Goal: Participate in discussion: Engage in conversation with other users on a specific topic

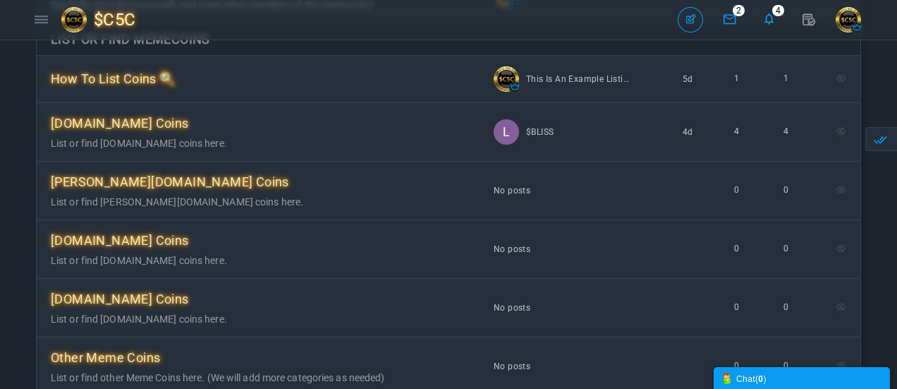
scroll to position [141, 0]
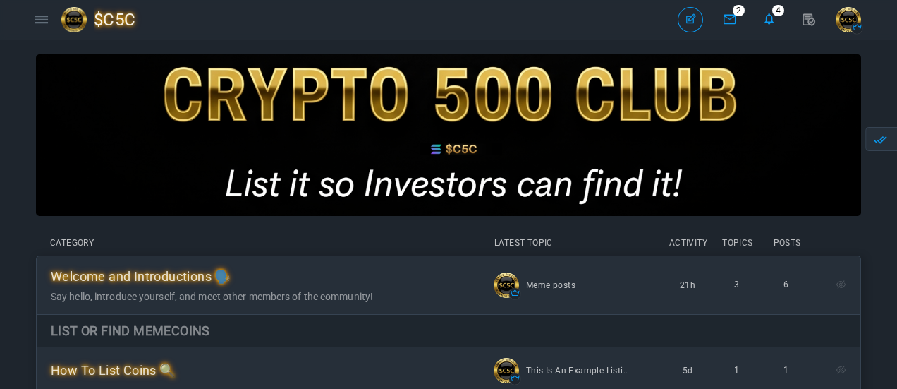
scroll to position [141, 0]
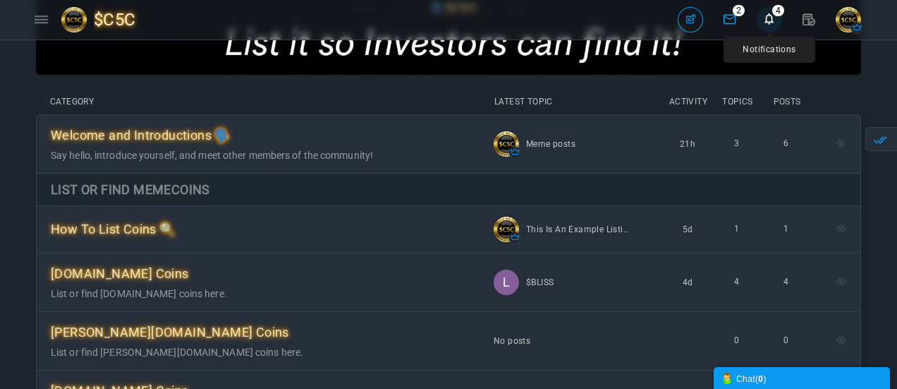
click at [771, 19] on icon at bounding box center [769, 19] width 25 height 24
click at [728, 18] on icon at bounding box center [729, 19] width 25 height 24
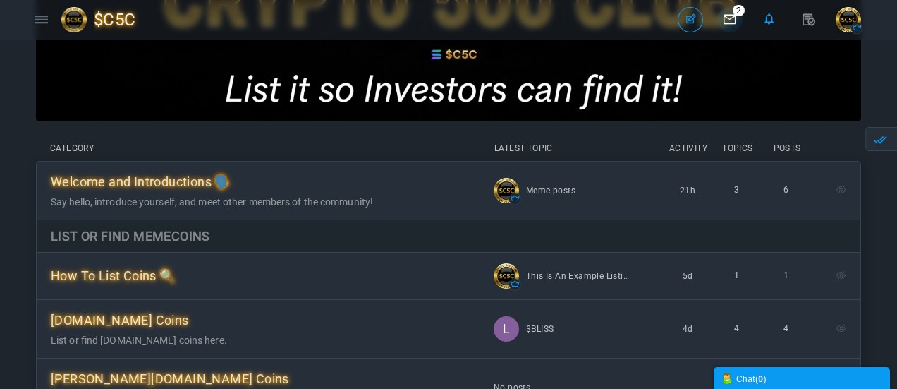
scroll to position [0, 0]
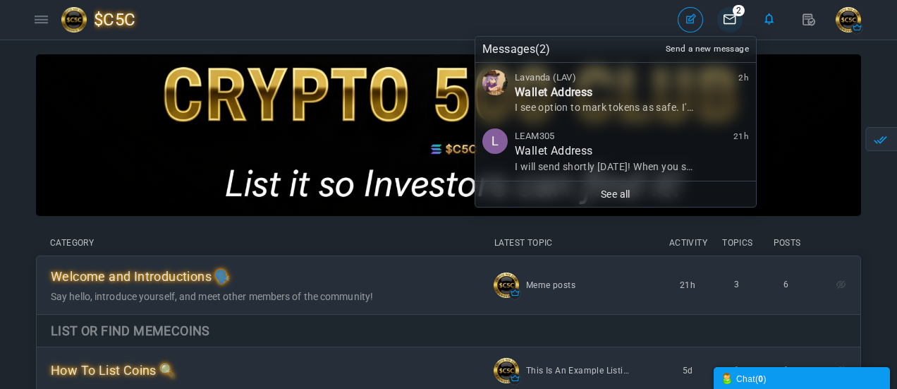
click at [636, 107] on span "I see option to mark tokens as safe. I'll toggle it when I receive it from aird…" at bounding box center [698, 107] width 366 height 11
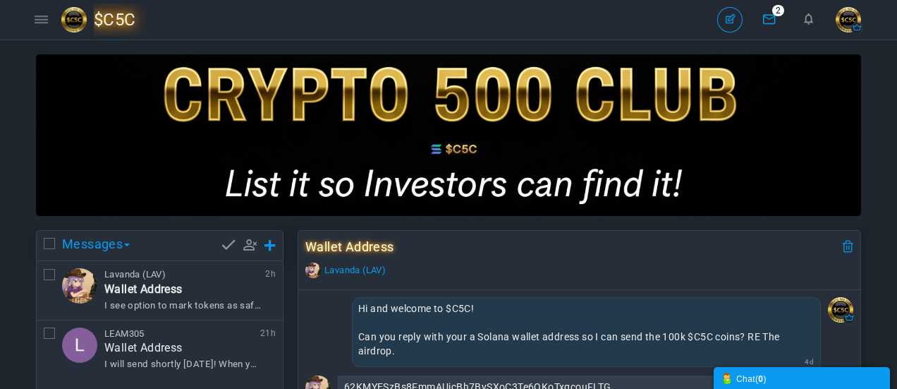
click at [119, 20] on span "$C5C" at bounding box center [120, 20] width 53 height 32
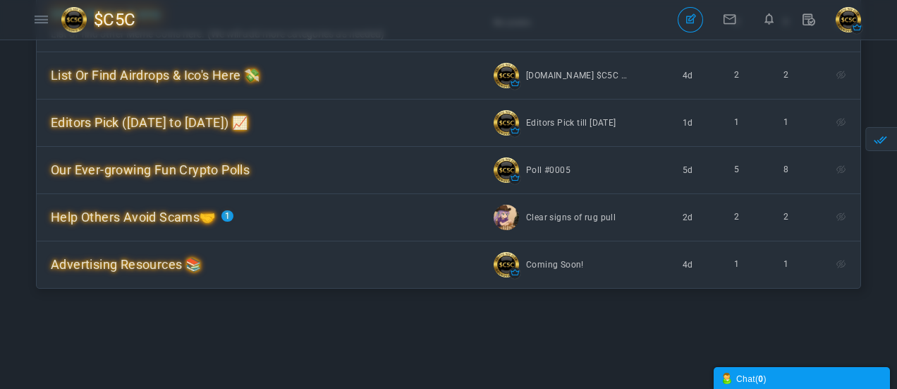
scroll to position [494, 0]
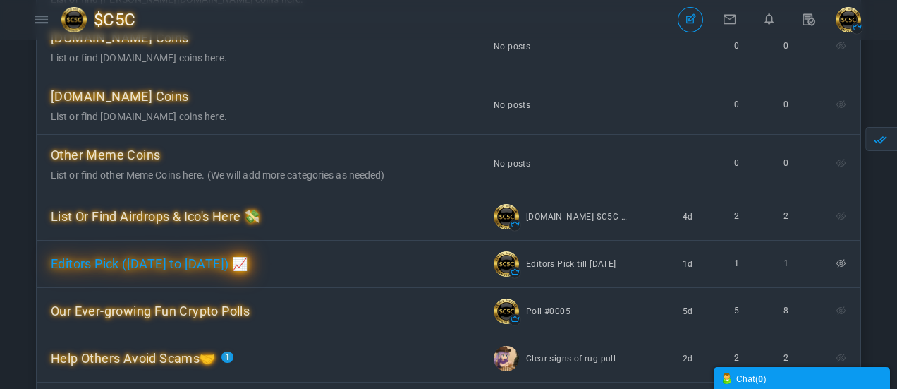
click at [204, 269] on span "Editors Pick ([DATE] to [DATE]) 📈" at bounding box center [149, 263] width 197 height 15
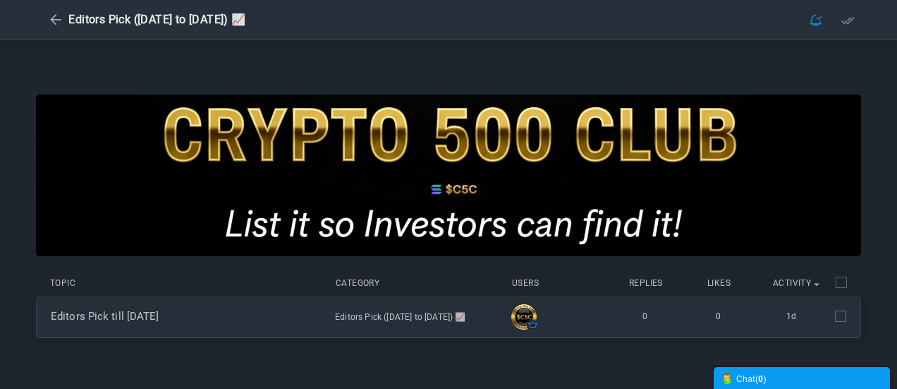
scroll to position [71, 0]
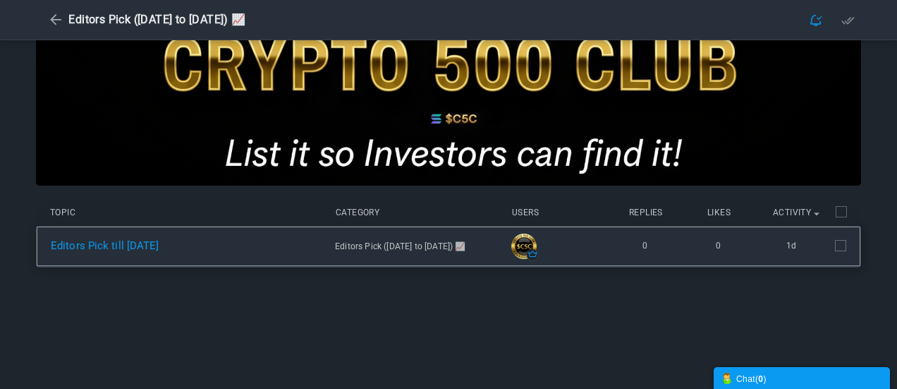
click at [159, 246] on link "Editors Pick till [DATE]" at bounding box center [105, 245] width 109 height 13
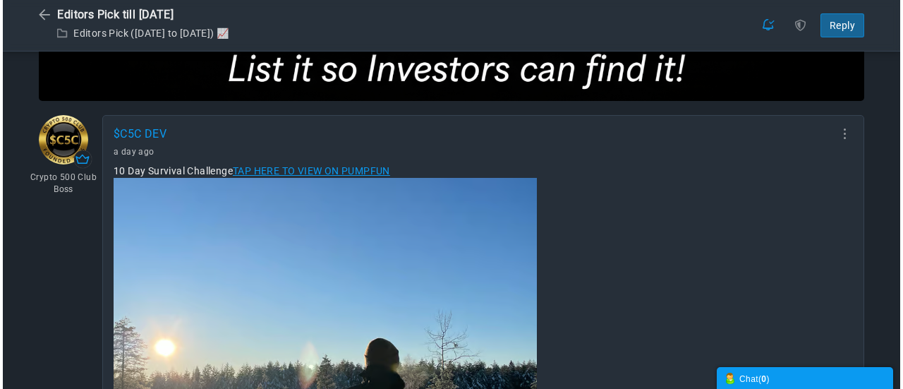
scroll to position [169, 0]
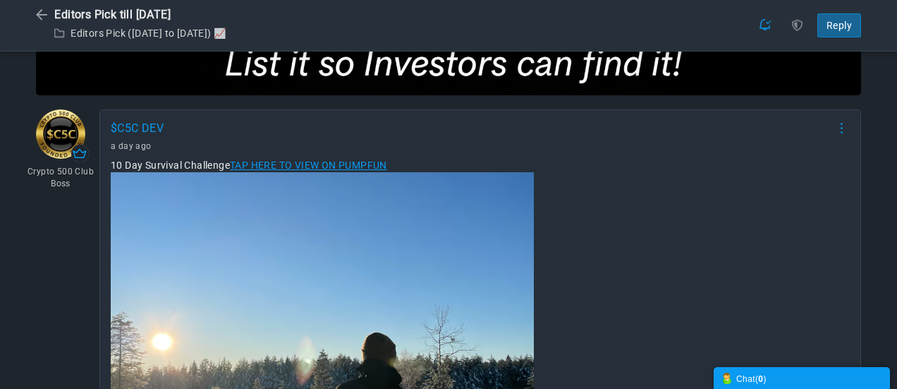
click at [841, 128] on icon at bounding box center [842, 127] width 2 height 11
click at [775, 220] on span "Delete" at bounding box center [778, 219] width 25 height 10
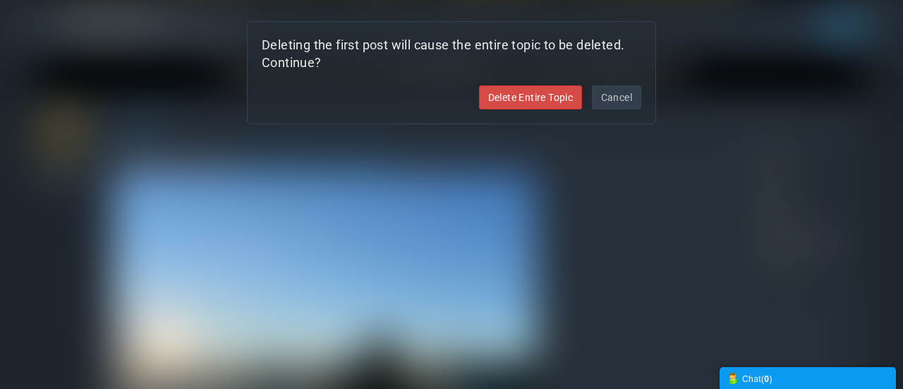
click at [530, 100] on link "Delete Entire Topic" at bounding box center [531, 97] width 104 height 24
